Goal: Information Seeking & Learning: Learn about a topic

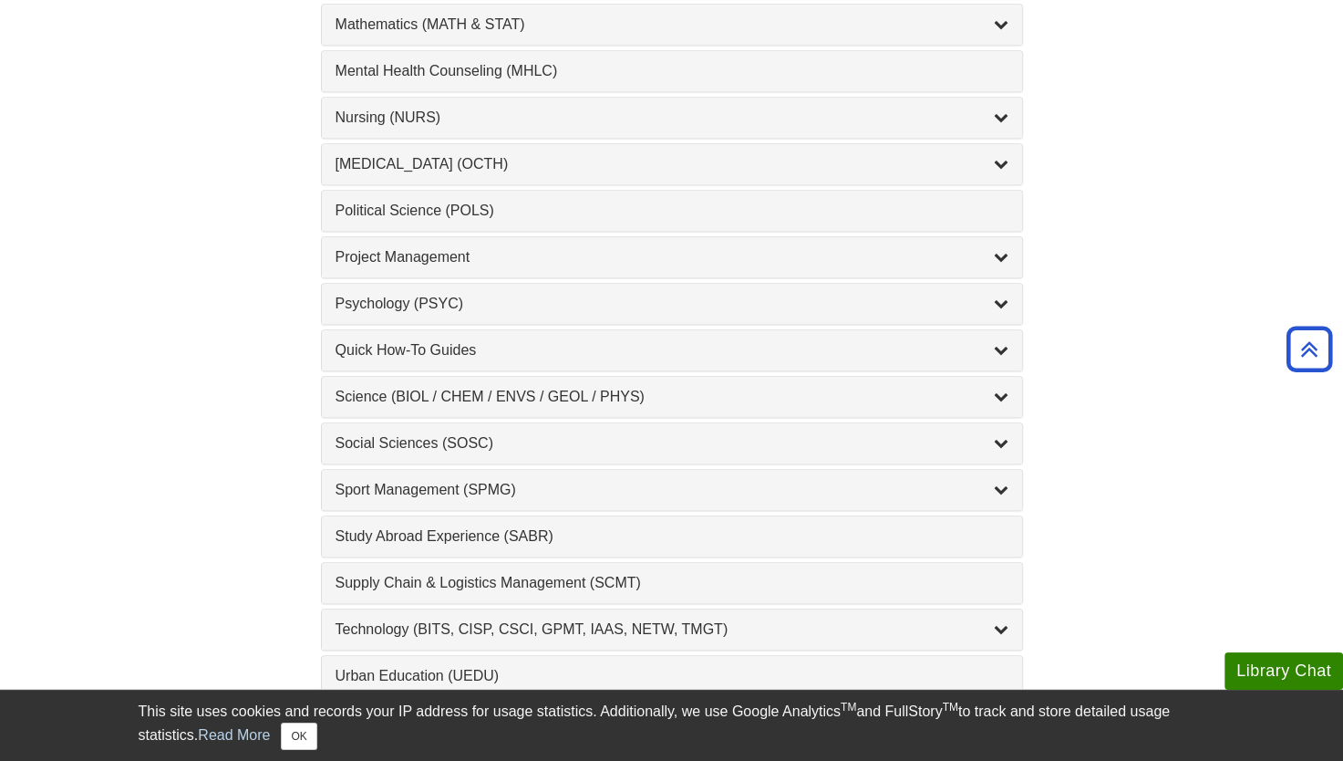
scroll to position [1824, 0]
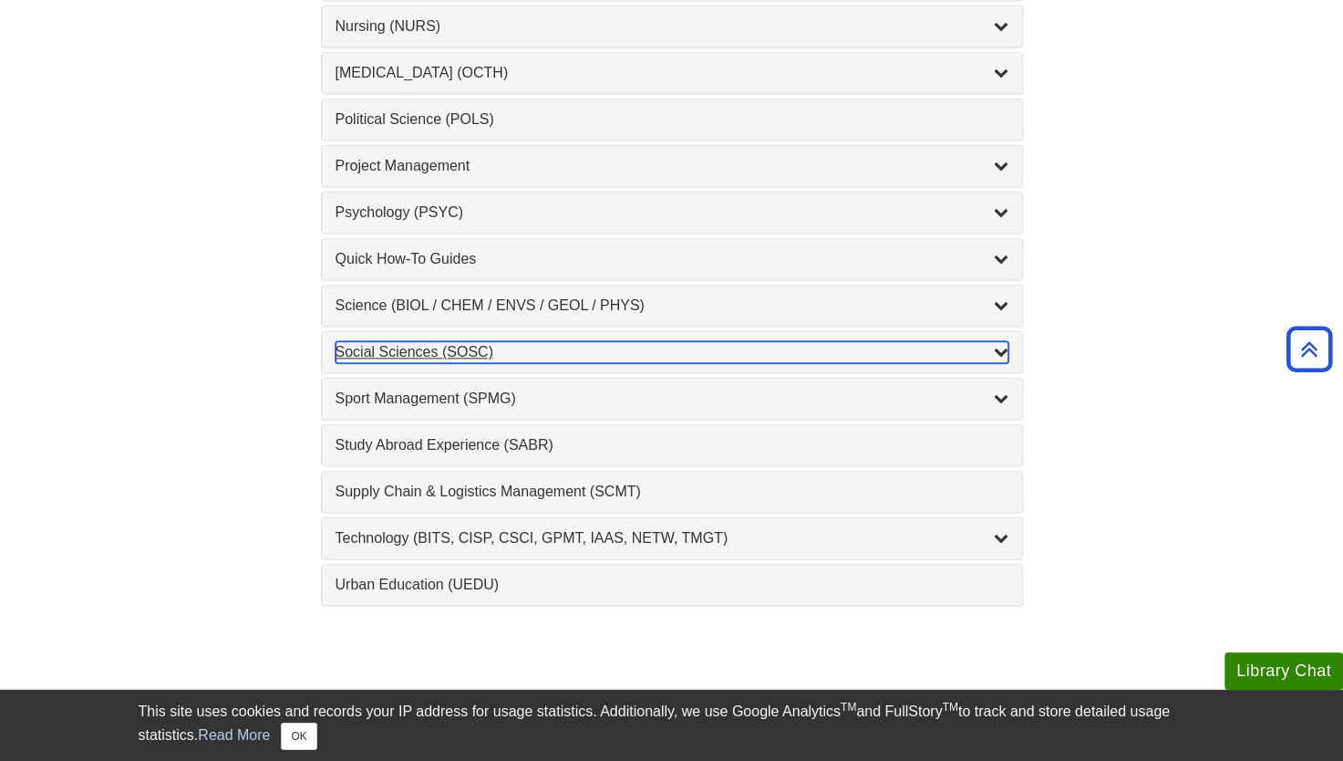
click at [385, 348] on div "Social Sciences (SOSC) , 5 guides" at bounding box center [672, 352] width 673 height 22
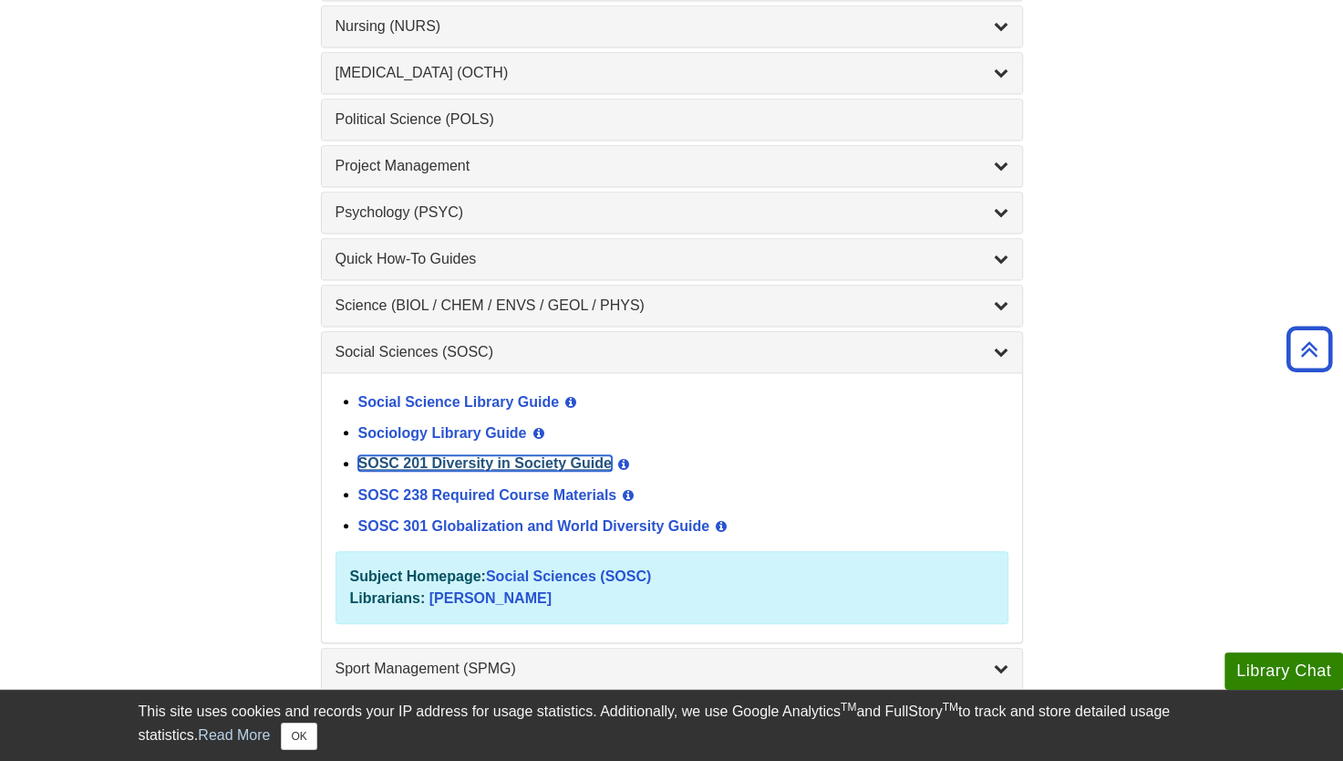
click at [478, 455] on link "SOSC 201 Diversity in Society Guide" at bounding box center [485, 463] width 254 height 16
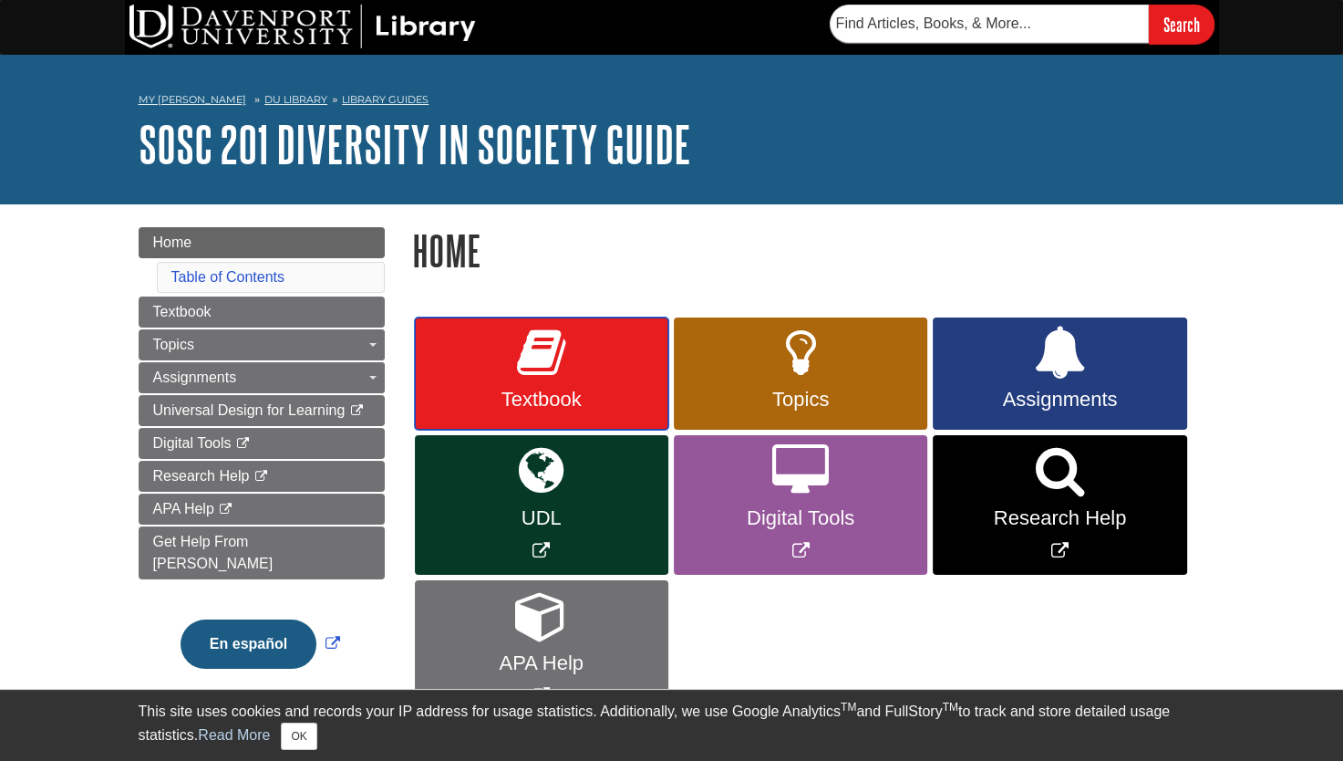
click at [584, 380] on link "Textbook" at bounding box center [542, 373] width 254 height 113
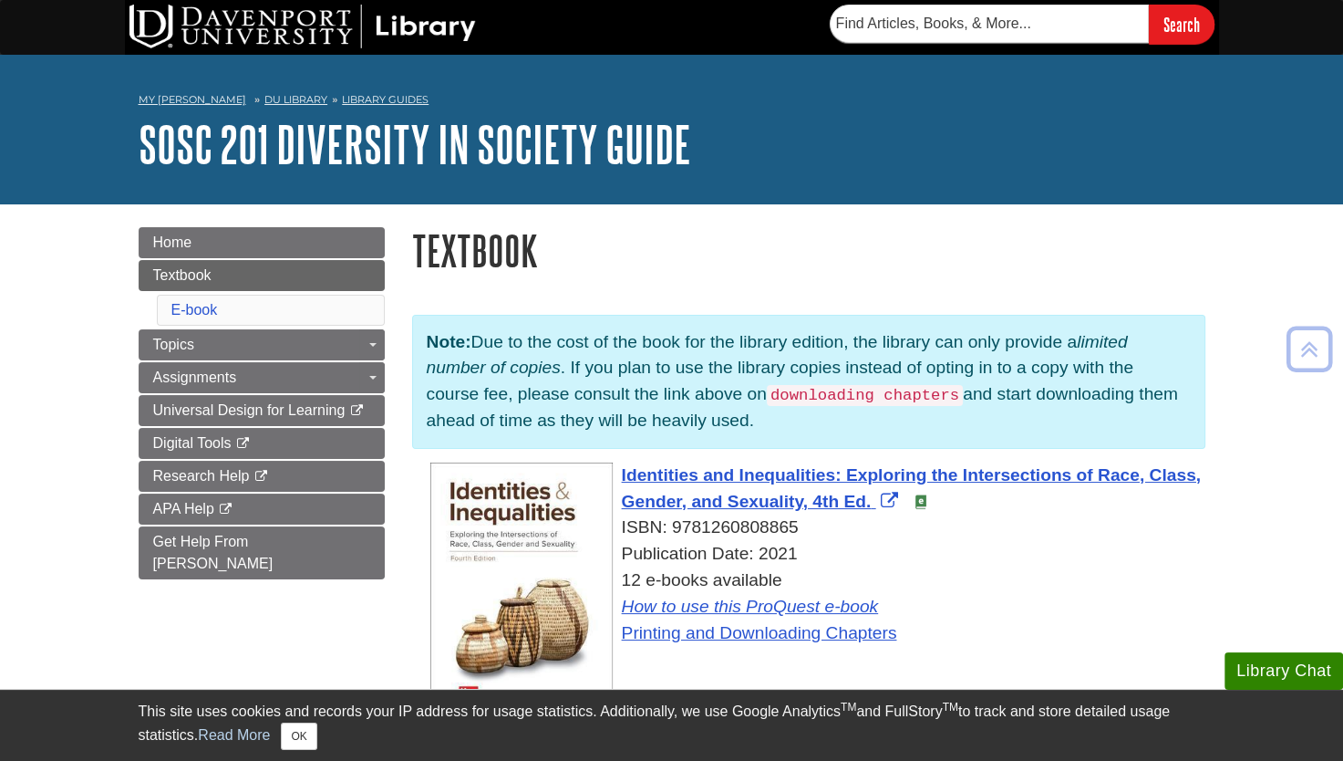
scroll to position [91, 0]
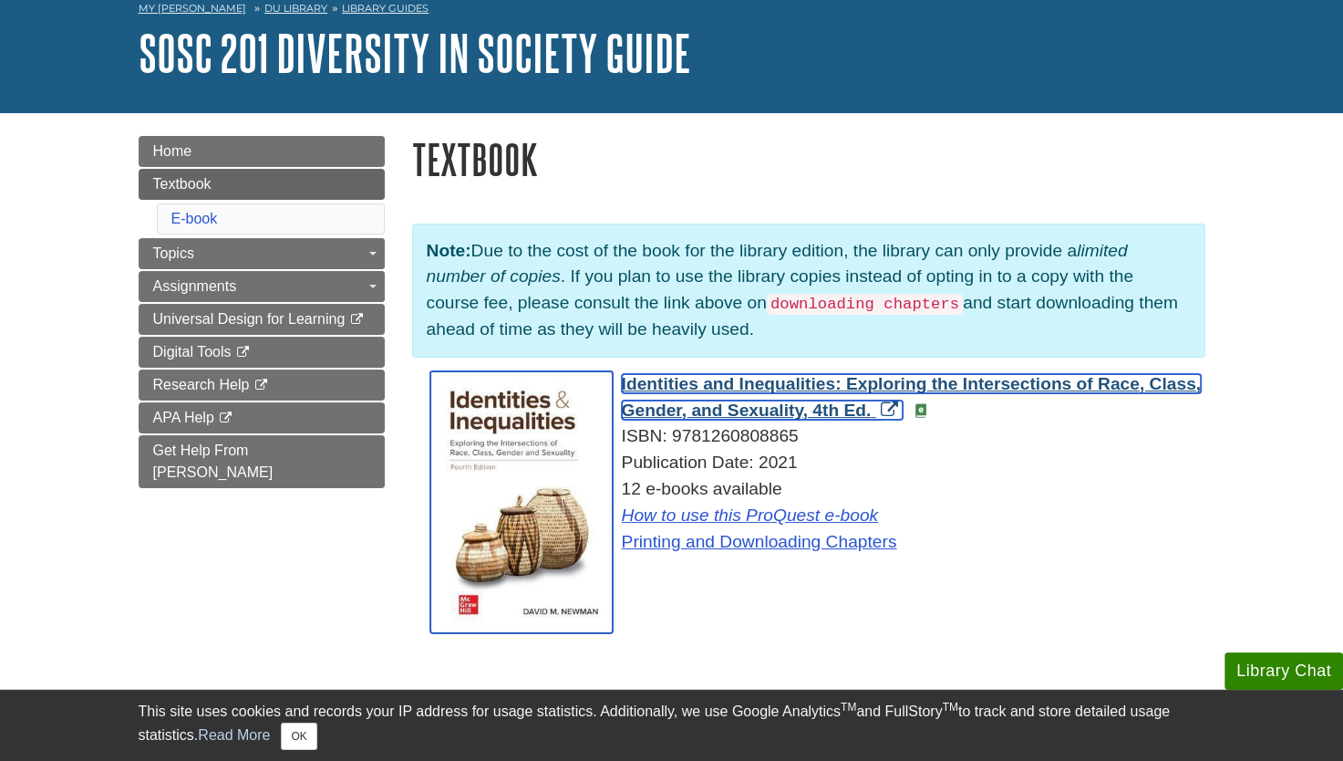
click at [895, 414] on link "Identities and Inequalities: Exploring the Intersections of Race, Class, Gender…" at bounding box center [911, 397] width 579 height 46
